Goal: Find contact information: Find contact information

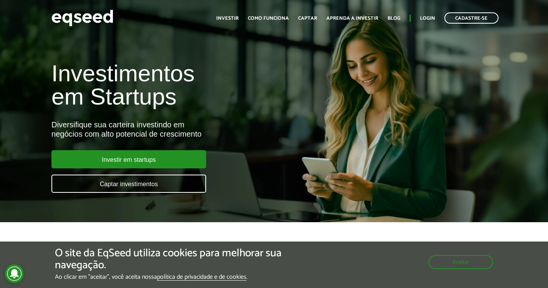
drag, startPoint x: 269, startPoint y: 88, endPoint x: 258, endPoint y: 93, distance: 12.5
click at [267, 90] on h1 "Investimentos em Startups" at bounding box center [182, 85] width 263 height 46
click at [464, 259] on button "Aceitar" at bounding box center [461, 261] width 63 height 12
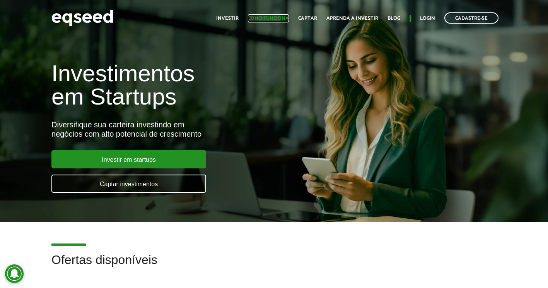
click at [269, 21] on link "Como funciona" at bounding box center [268, 18] width 41 height 5
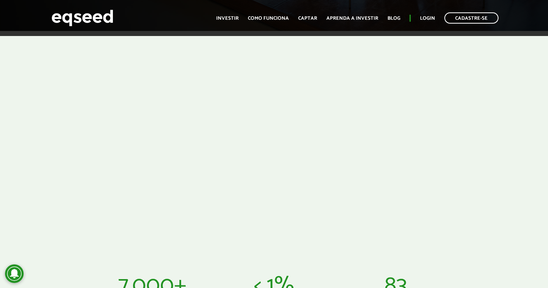
scroll to position [310, 0]
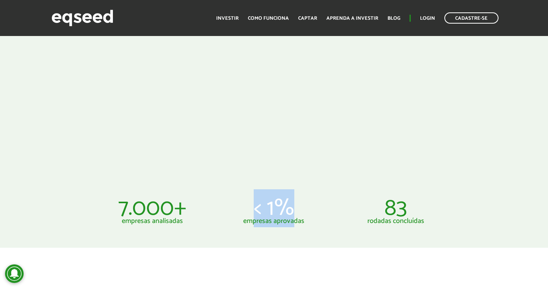
drag, startPoint x: 251, startPoint y: 212, endPoint x: 305, endPoint y: 211, distance: 53.8
click at [305, 211] on p "< 1%" at bounding box center [274, 208] width 110 height 19
drag, startPoint x: 305, startPoint y: 211, endPoint x: 268, endPoint y: 233, distance: 42.5
click at [268, 224] on p "empresas aprovadas" at bounding box center [274, 220] width 110 height 7
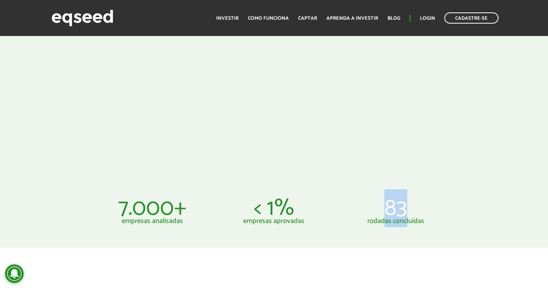
drag, startPoint x: 387, startPoint y: 207, endPoint x: 415, endPoint y: 202, distance: 29.2
click at [415, 202] on p "83" at bounding box center [396, 208] width 110 height 19
click at [422, 207] on p "83" at bounding box center [396, 208] width 110 height 19
click at [400, 223] on p "rodadas concluídas" at bounding box center [396, 220] width 110 height 7
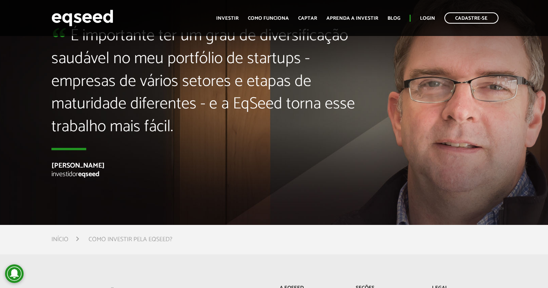
scroll to position [1633, 0]
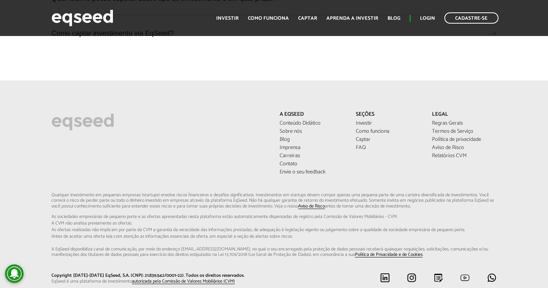
scroll to position [1935, 0]
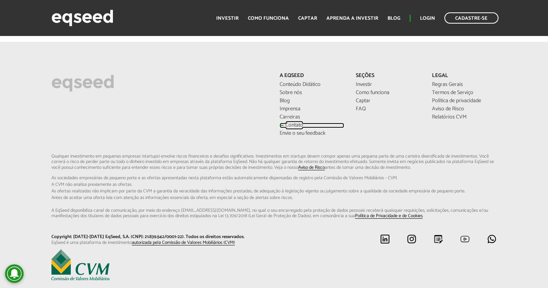
click at [289, 123] on link "Contato" at bounding box center [312, 125] width 65 height 5
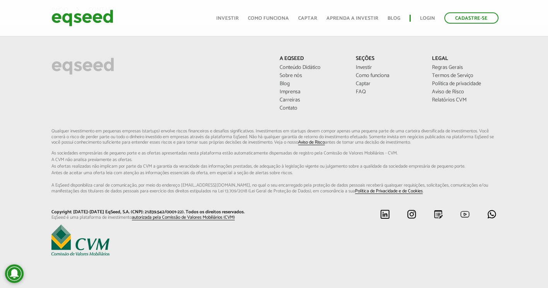
scroll to position [411, 0]
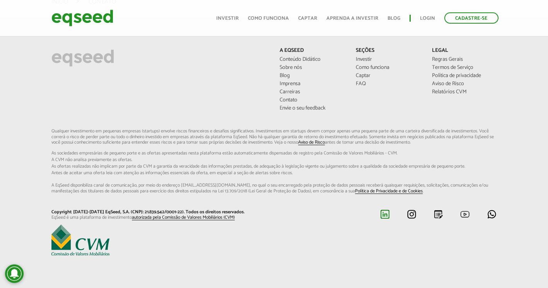
click at [385, 219] on img at bounding box center [385, 214] width 10 height 10
